Goal: Transaction & Acquisition: Book appointment/travel/reservation

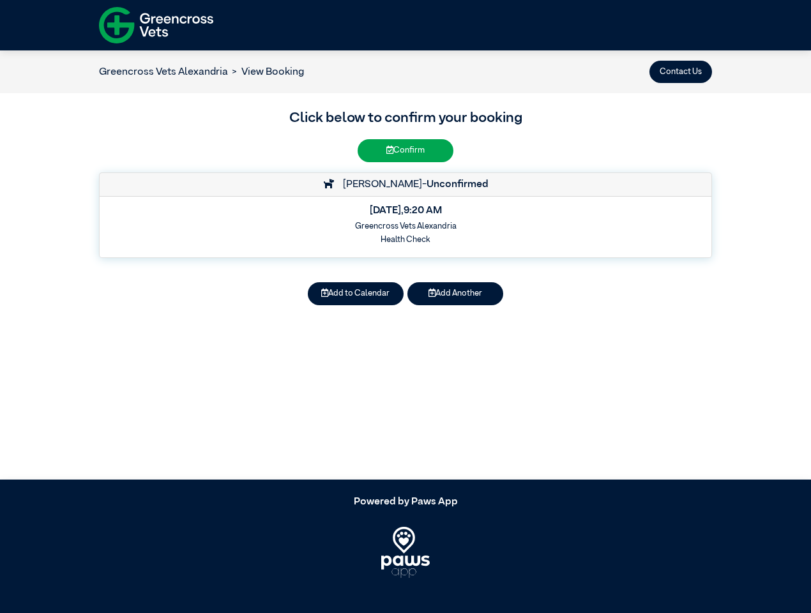
click at [681, 72] on button "Contact Us" at bounding box center [680, 72] width 63 height 22
click at [356, 294] on button "Add to Calendar" at bounding box center [356, 293] width 96 height 22
click at [455, 294] on button "Add Another" at bounding box center [455, 293] width 96 height 22
